Goal: Check status

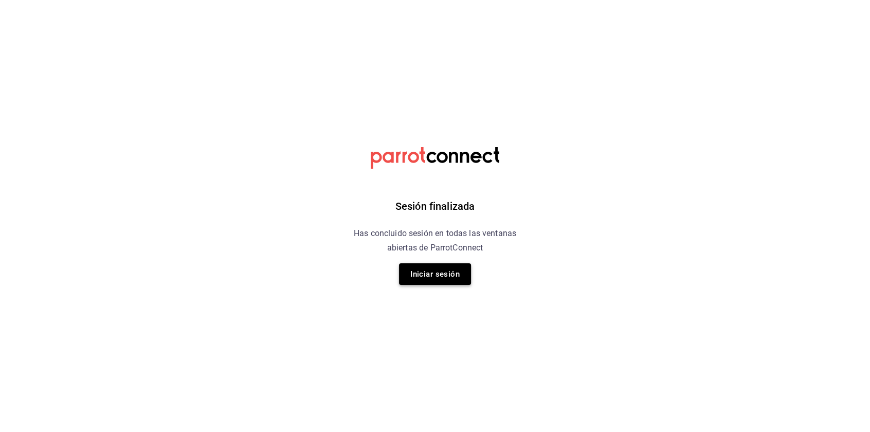
click at [449, 266] on button "Iniciar sesión" at bounding box center [435, 274] width 72 height 22
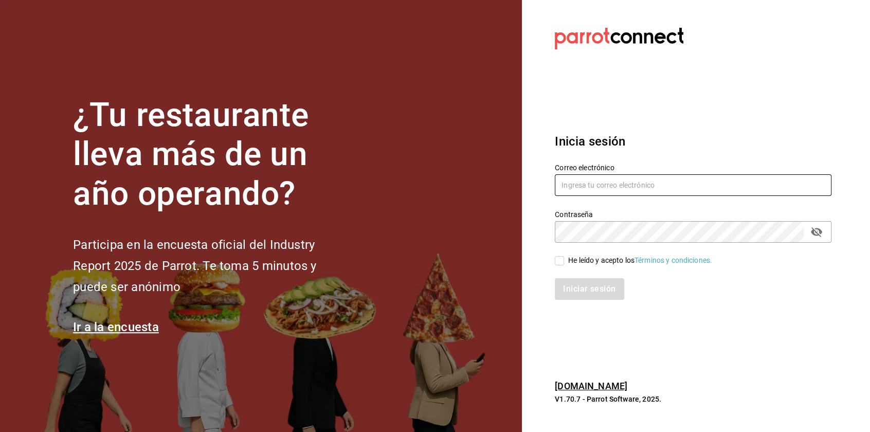
type input "[EMAIL_ADDRESS][PERSON_NAME][DOMAIN_NAME]"
click at [596, 257] on div "He leído y acepto los Términos y condiciones." at bounding box center [640, 260] width 144 height 11
click at [564, 257] on input "He leído y acepto los Términos y condiciones." at bounding box center [559, 260] width 9 height 9
checkbox input "true"
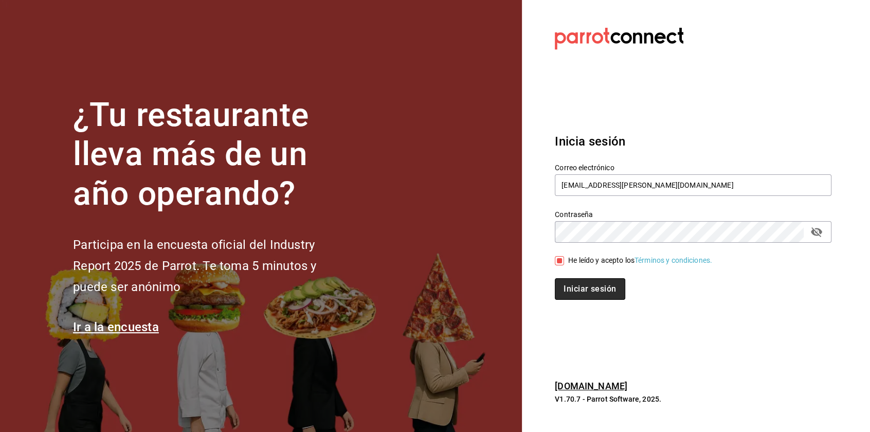
click at [566, 289] on button "Iniciar sesión" at bounding box center [590, 289] width 70 height 22
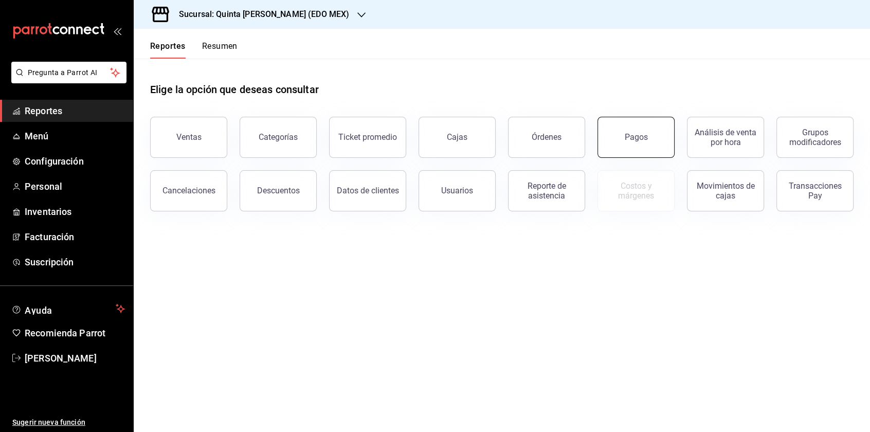
click at [637, 139] on div "Pagos" at bounding box center [636, 137] width 23 height 10
